Goal: Task Accomplishment & Management: Use online tool/utility

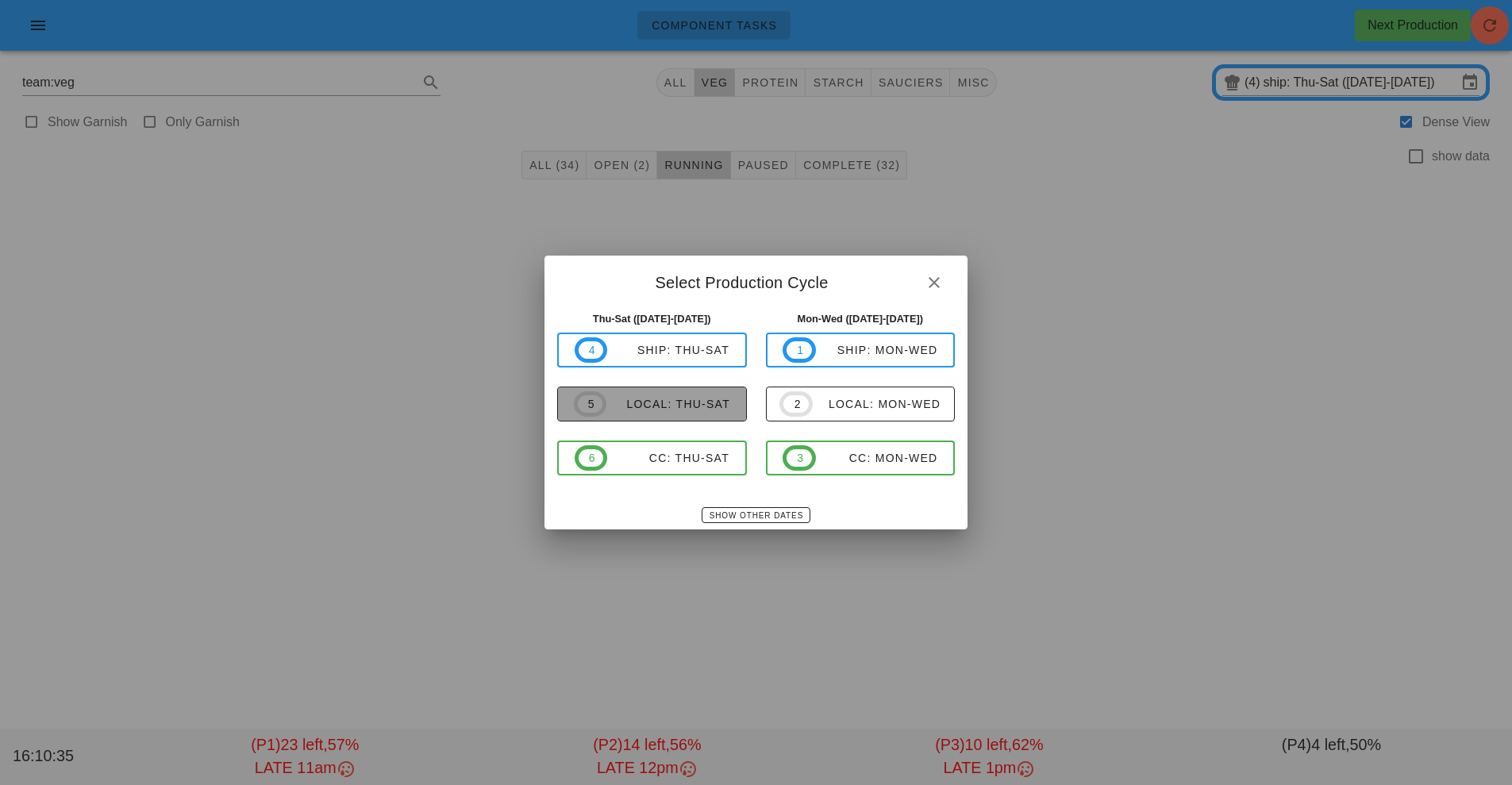
click at [687, 401] on div "local: Thu-Sat" at bounding box center [667, 403] width 124 height 12
type input "local: Thu-Sat ([DATE]-[DATE])"
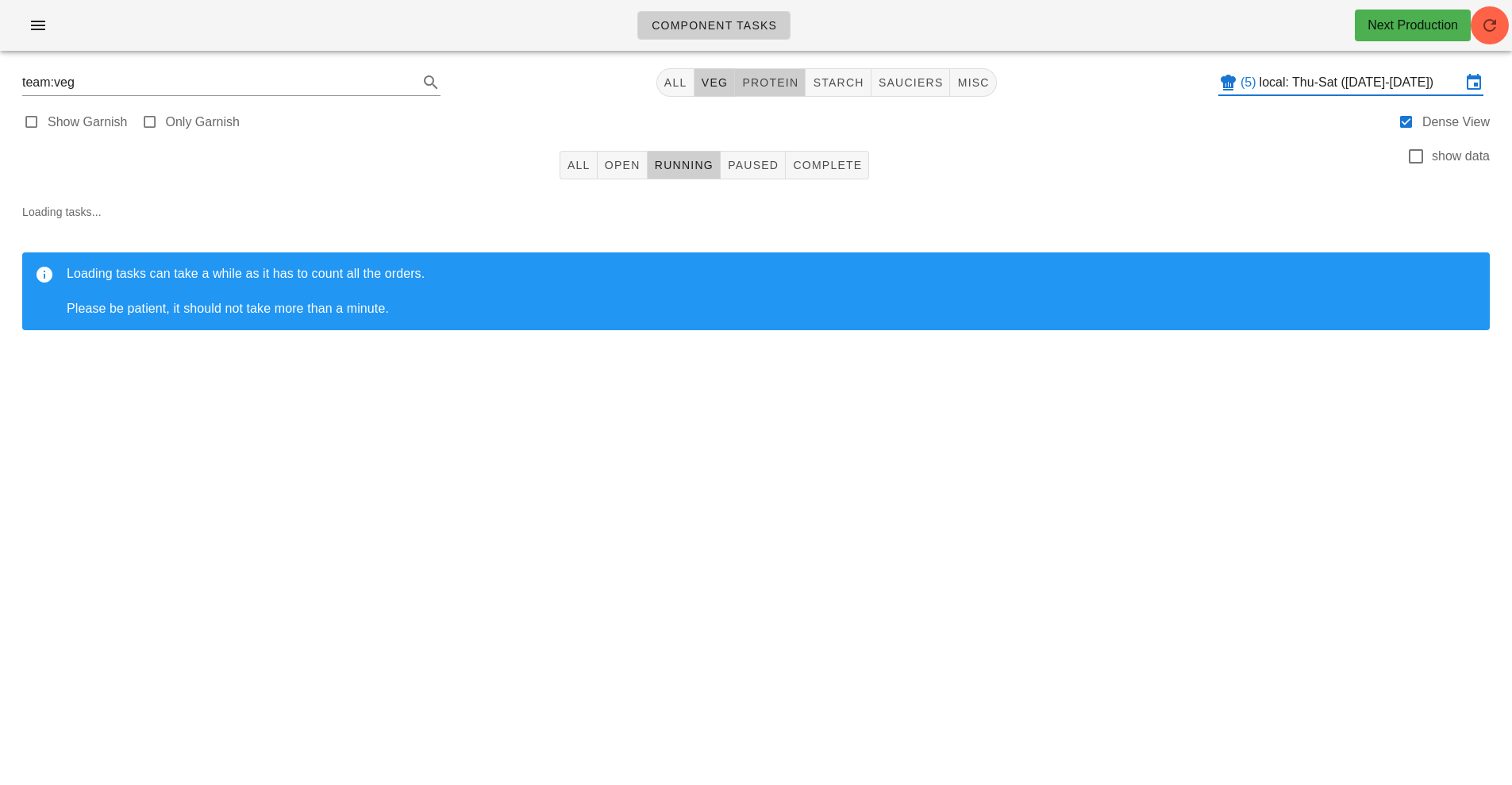
click at [773, 78] on span "protein" at bounding box center [769, 82] width 57 height 12
type input "team:protein"
click at [563, 162] on button "All" at bounding box center [578, 165] width 38 height 29
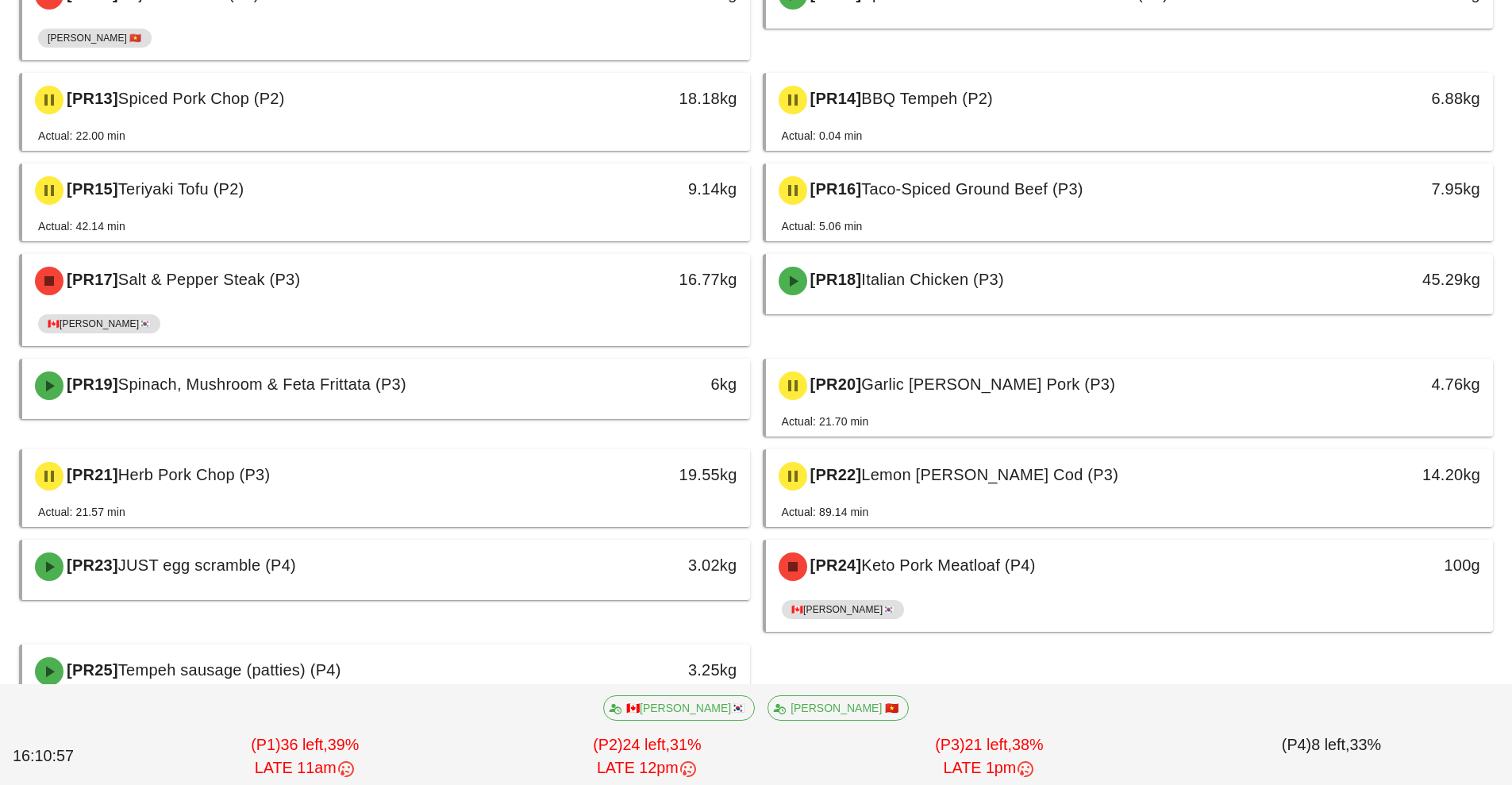
scroll to position [732, 0]
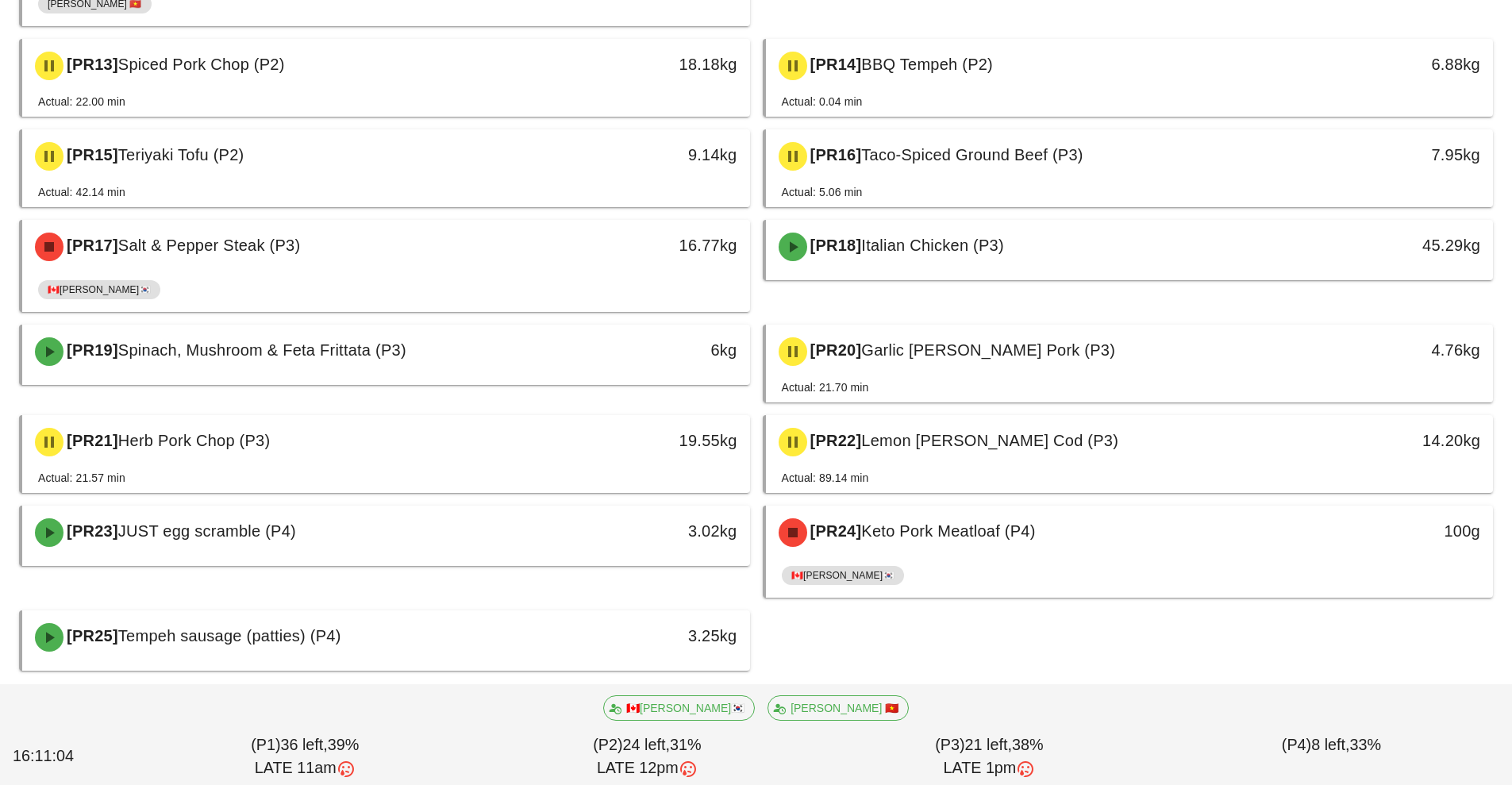
click at [496, 648] on div "[PR25] Tempeh sausage (patties) (P4)" at bounding box center [296, 637] width 540 height 47
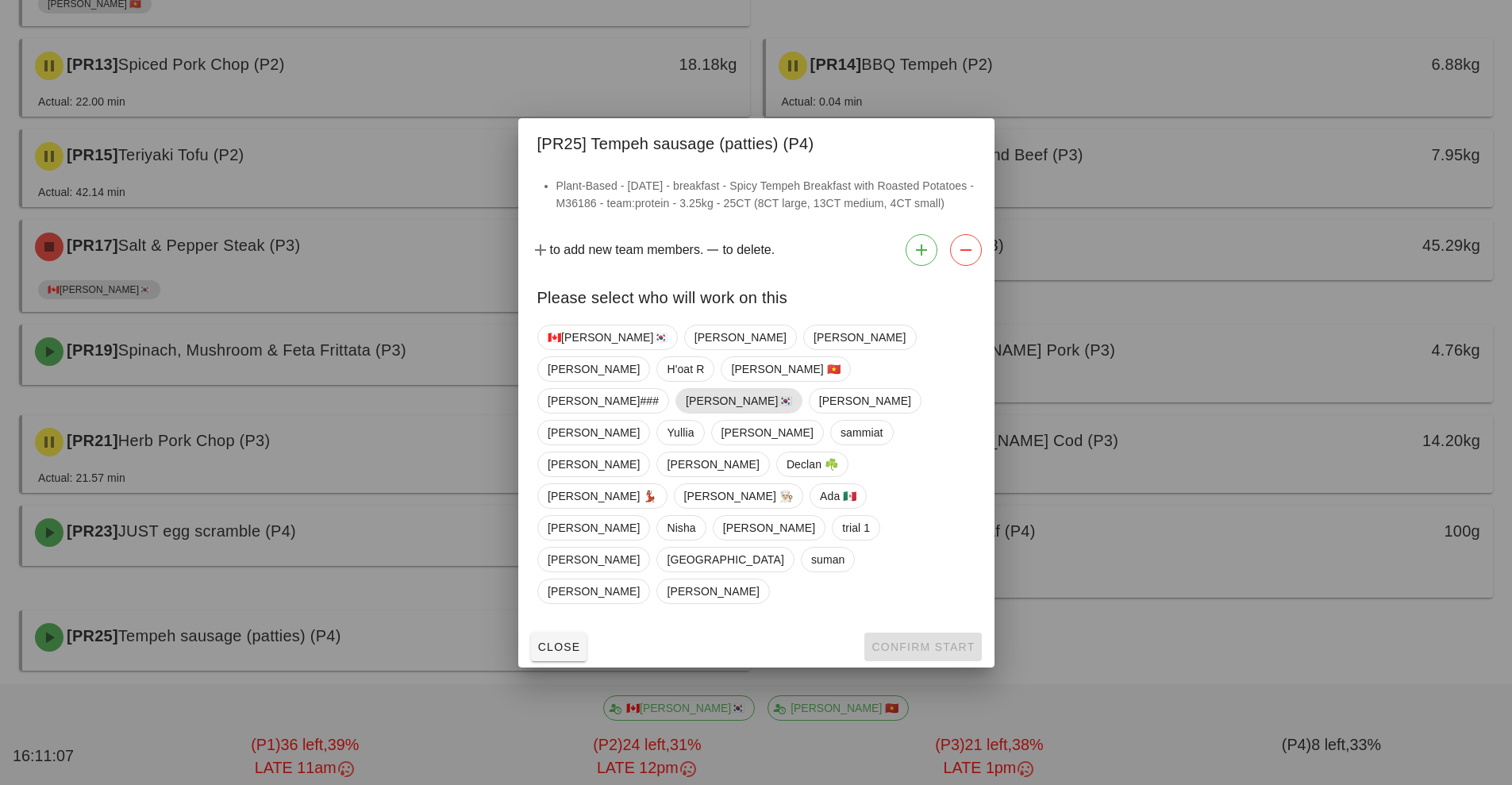
click at [686, 413] on span "[PERSON_NAME]🇰🇷" at bounding box center [738, 400] width 106 height 24
click at [916, 640] on span "Confirm Start" at bounding box center [923, 646] width 104 height 12
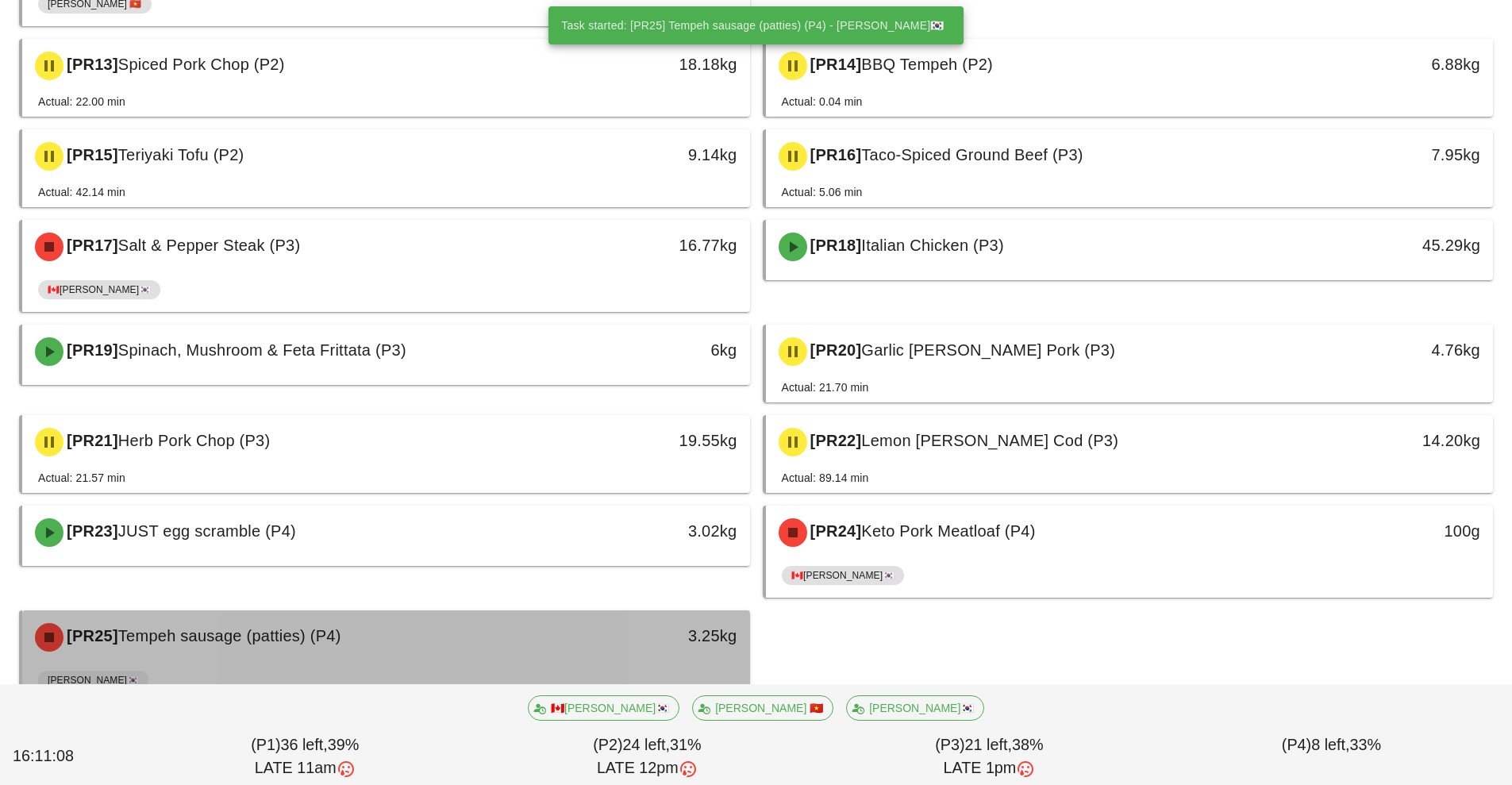
click at [567, 648] on div "3.25kg" at bounding box center [655, 637] width 180 height 47
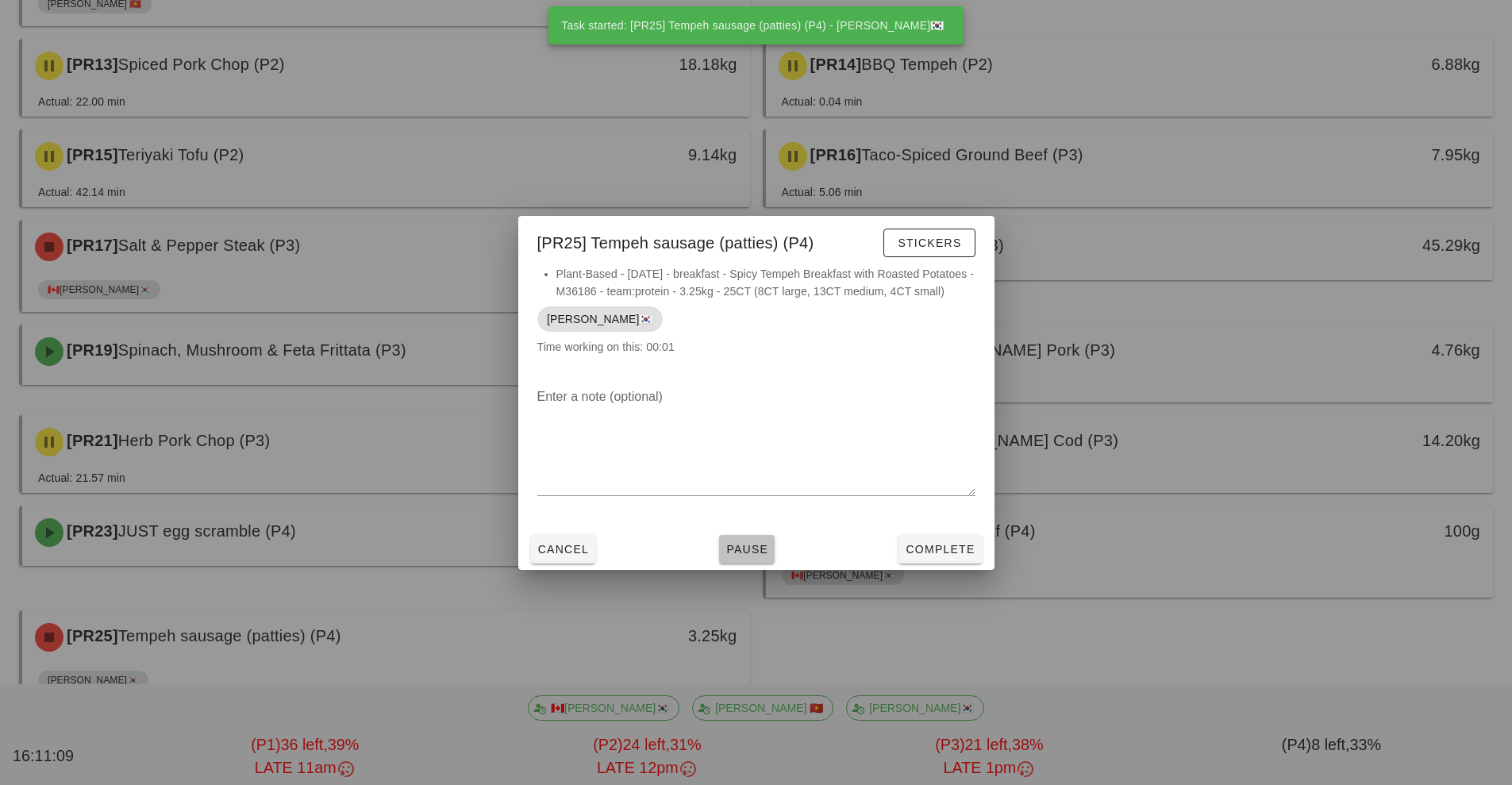
click at [750, 555] on span "Pause" at bounding box center [746, 549] width 43 height 12
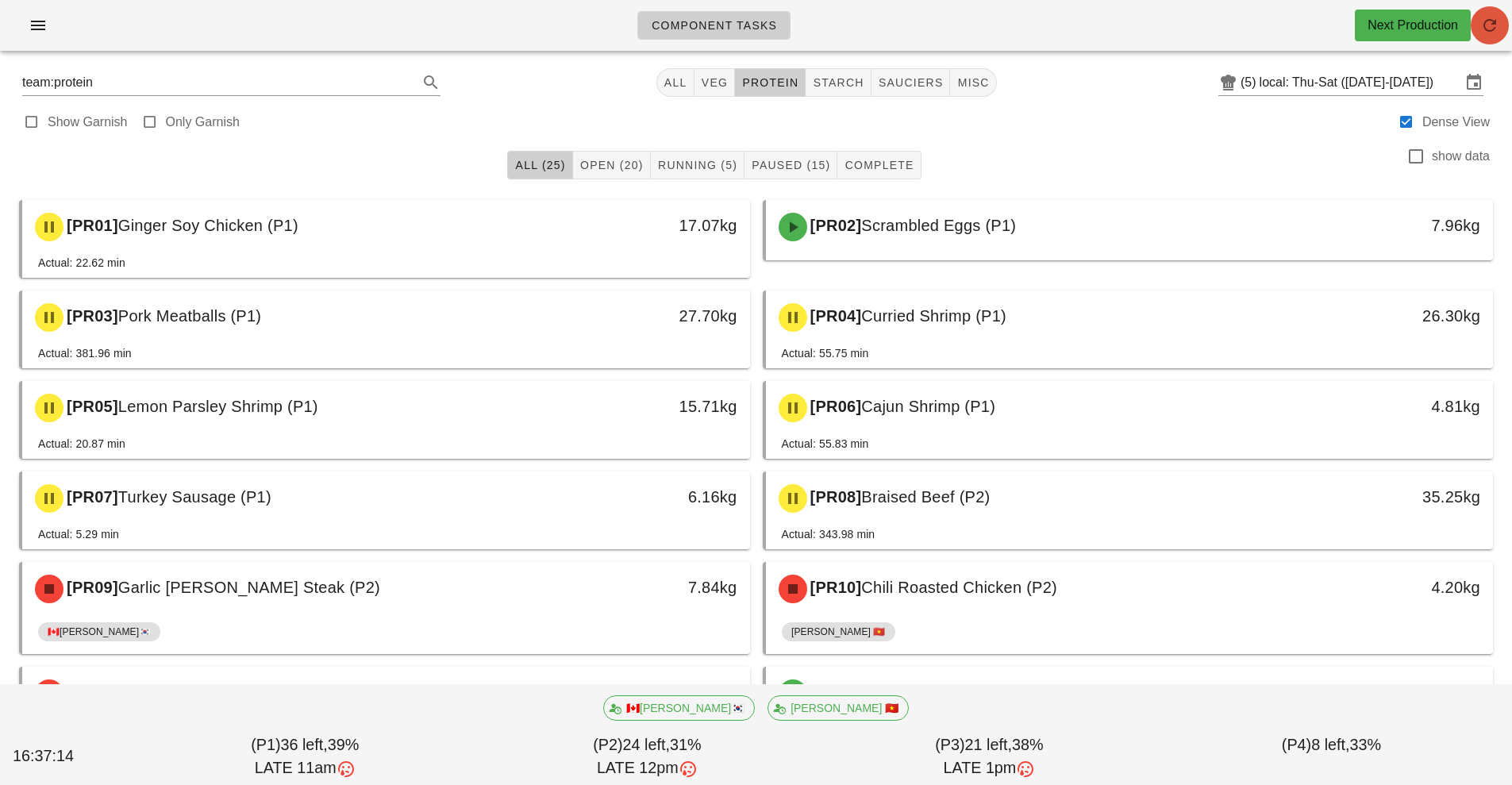
click at [1486, 32] on icon "button" at bounding box center [1490, 25] width 19 height 19
click at [904, 91] on button "sauciers" at bounding box center [911, 82] width 79 height 29
type input "team:sauciers"
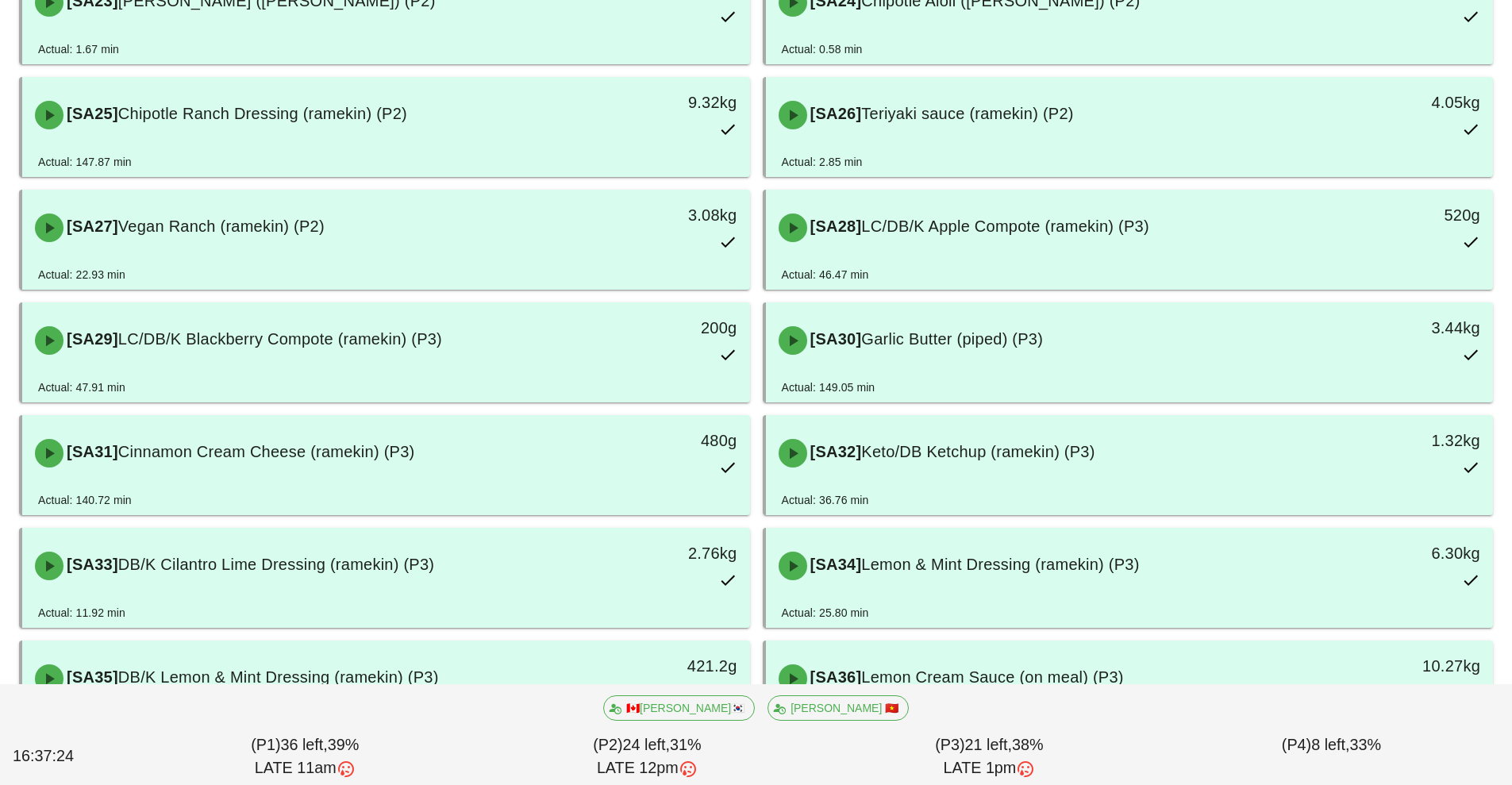
scroll to position [1488, 0]
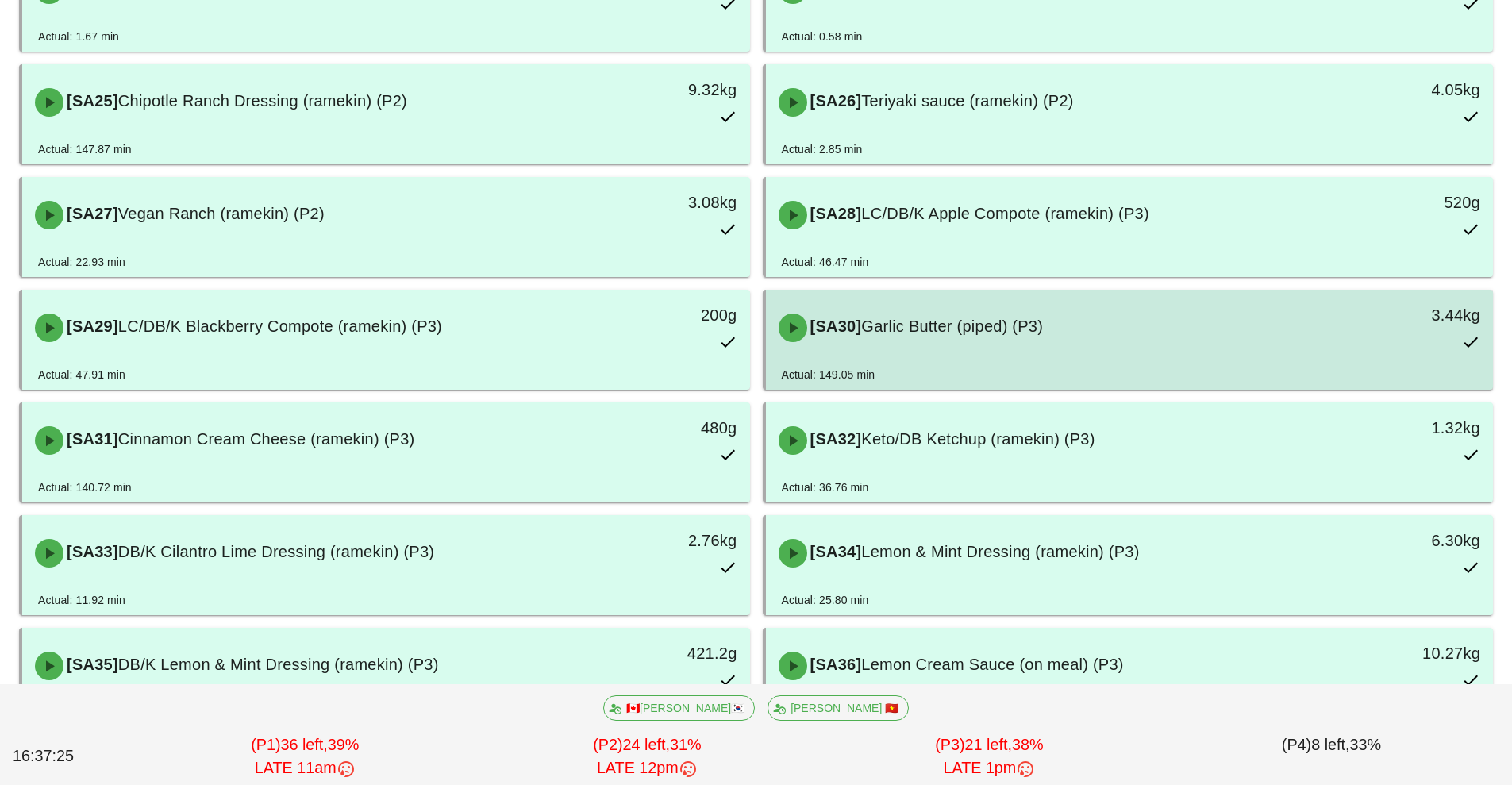
click at [999, 332] on span "Garlic Butter (piped) (P3)" at bounding box center [952, 326] width 182 height 18
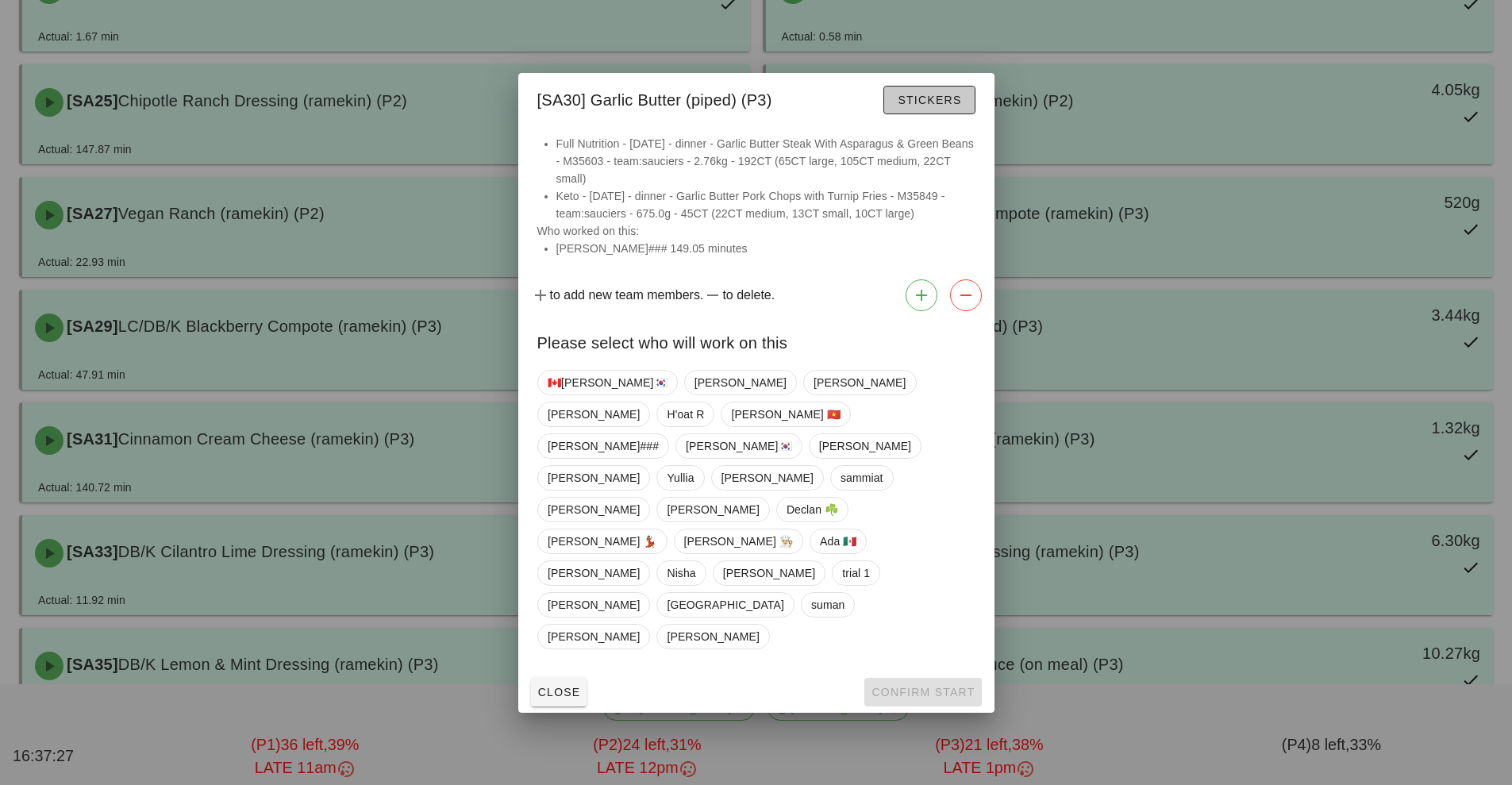
click at [946, 106] on span "Stickers" at bounding box center [928, 100] width 64 height 12
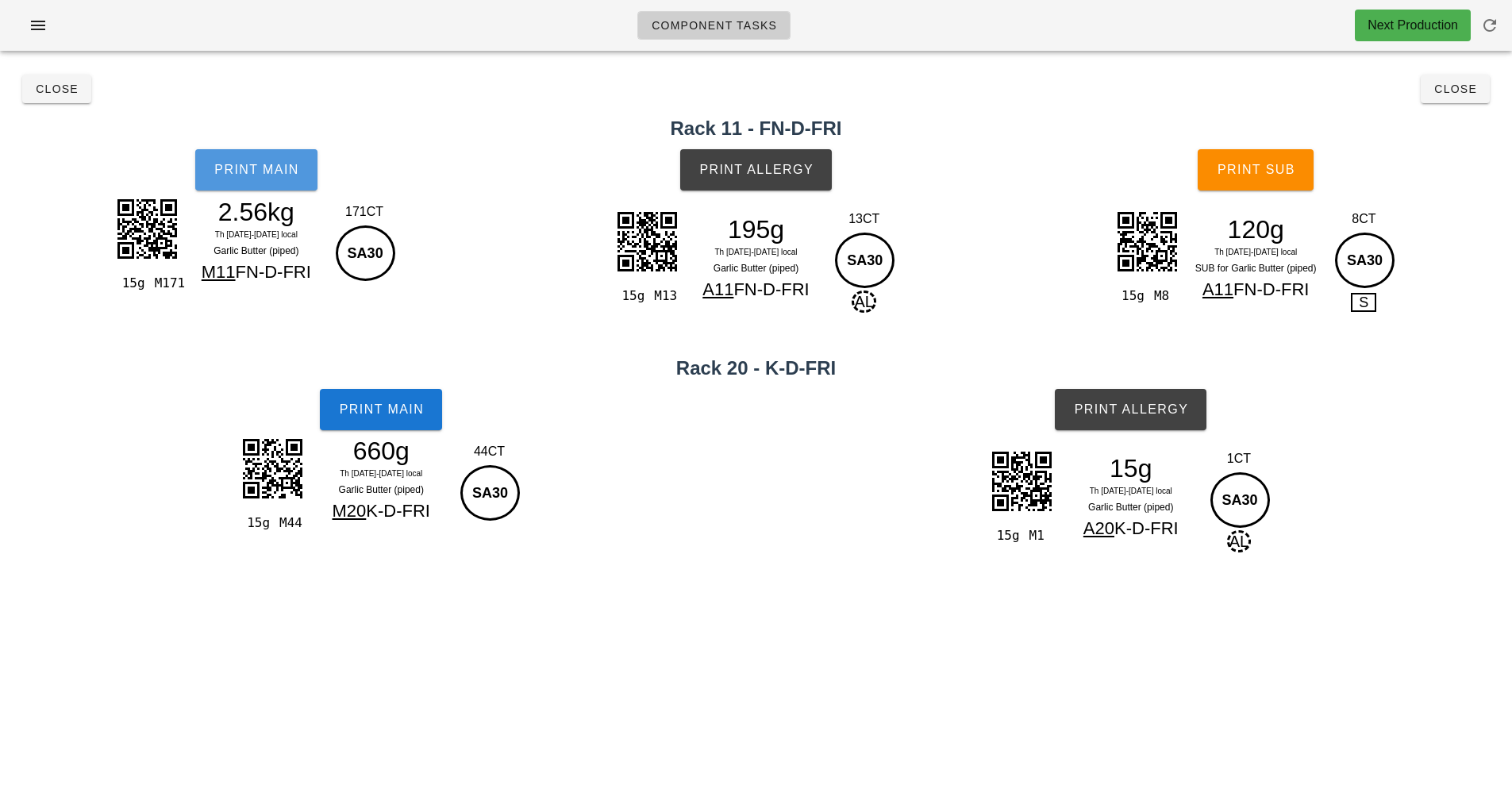
click at [274, 178] on button "Print Main" at bounding box center [256, 169] width 122 height 41
click at [253, 188] on button "Print Main" at bounding box center [256, 169] width 122 height 41
